Goal: Information Seeking & Learning: Learn about a topic

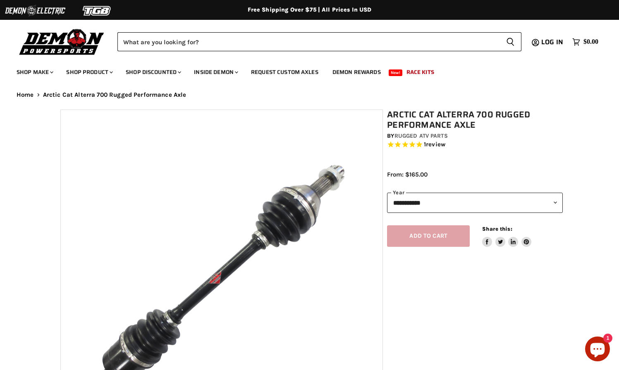
select select "******"
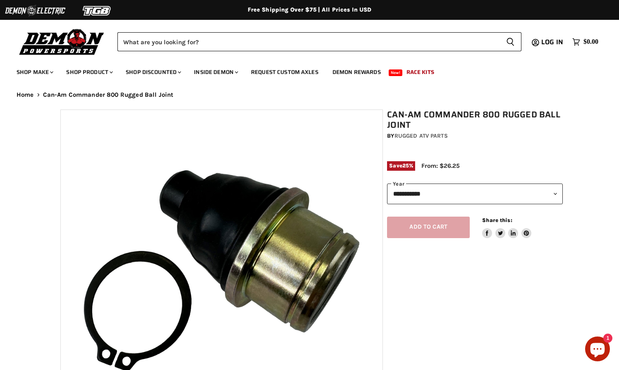
select select "******"
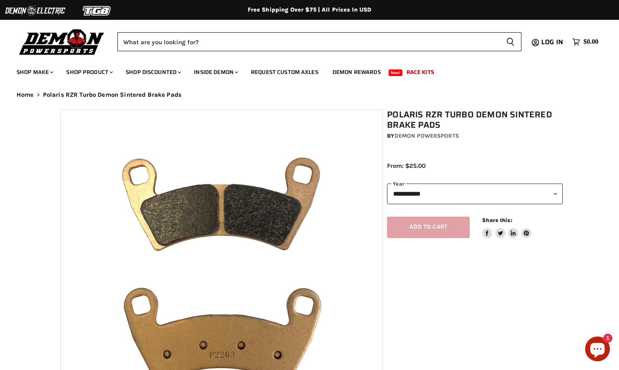
select select "******"
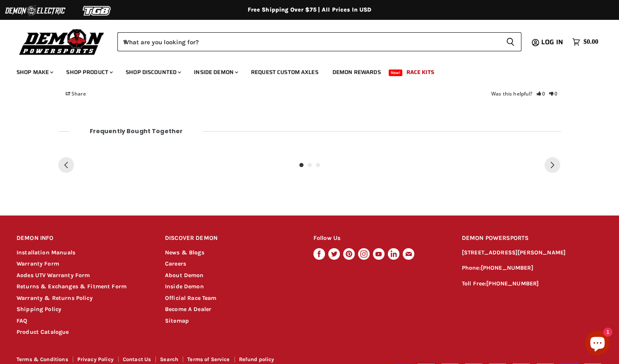
scroll to position [764, 0]
